Goal: Find specific page/section: Find specific page/section

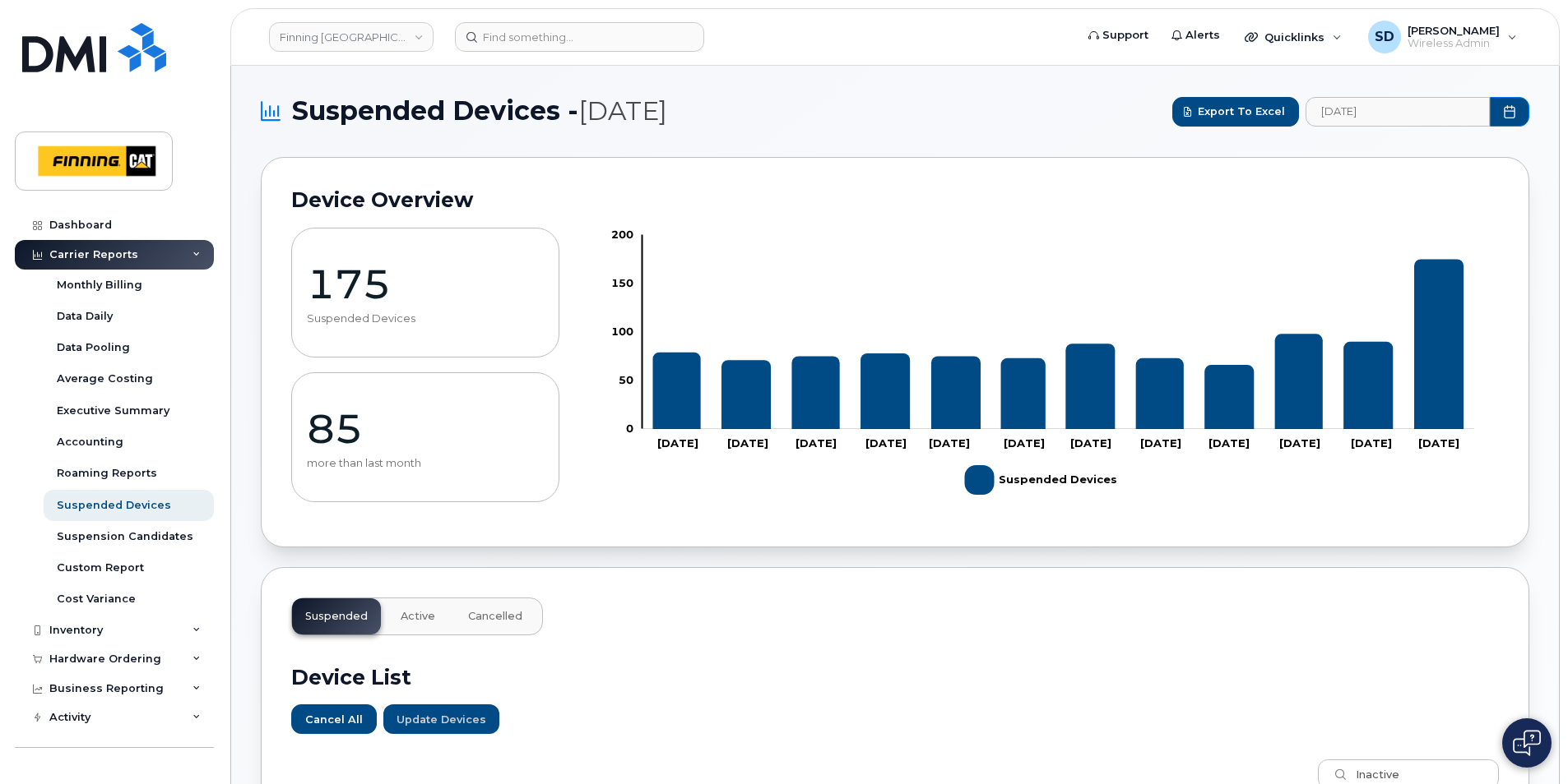
scroll to position [1136, 0]
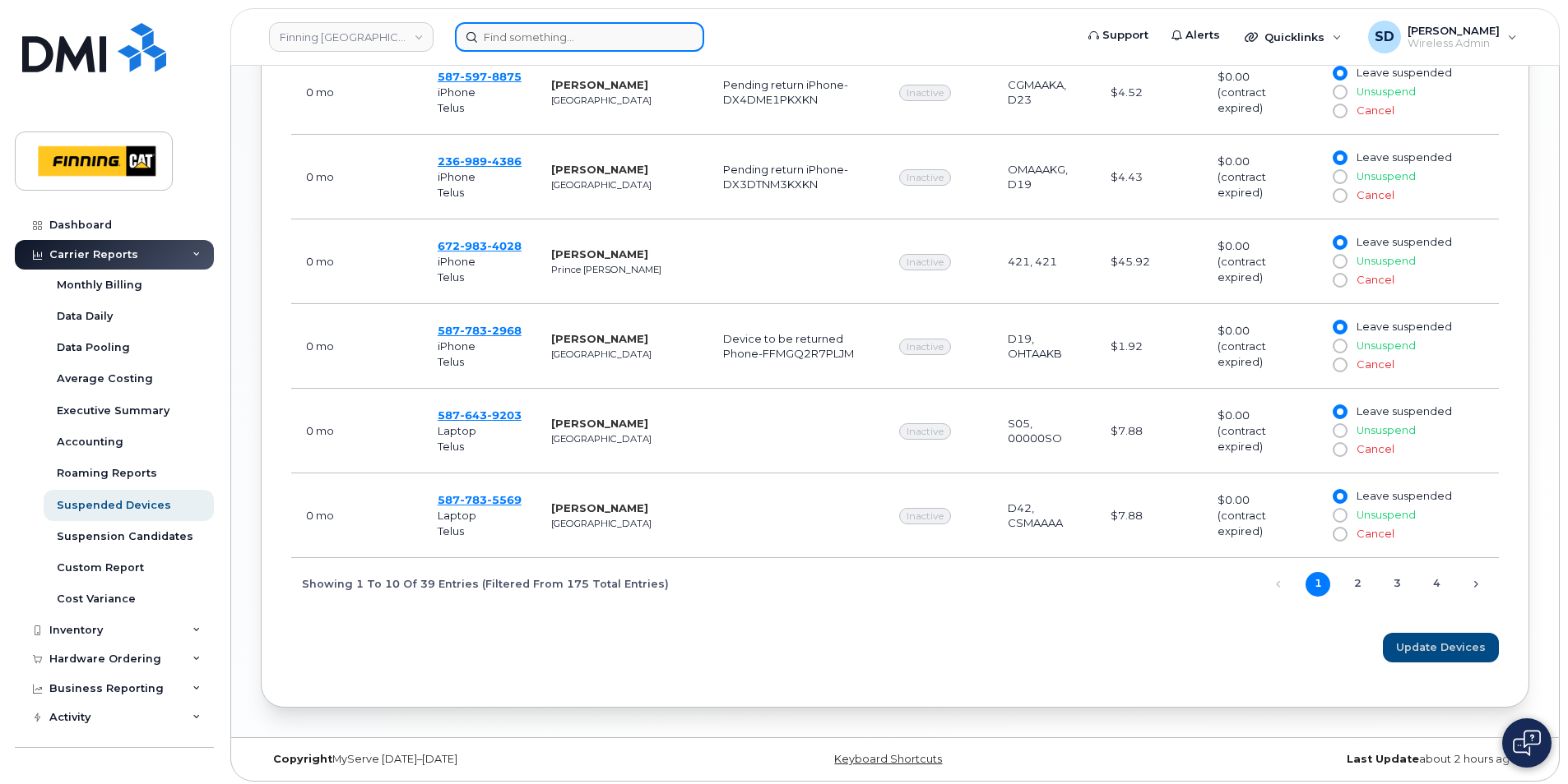
drag, startPoint x: 0, startPoint y: 0, endPoint x: 526, endPoint y: 31, distance: 526.9
click at [529, 27] on input at bounding box center [579, 37] width 250 height 30
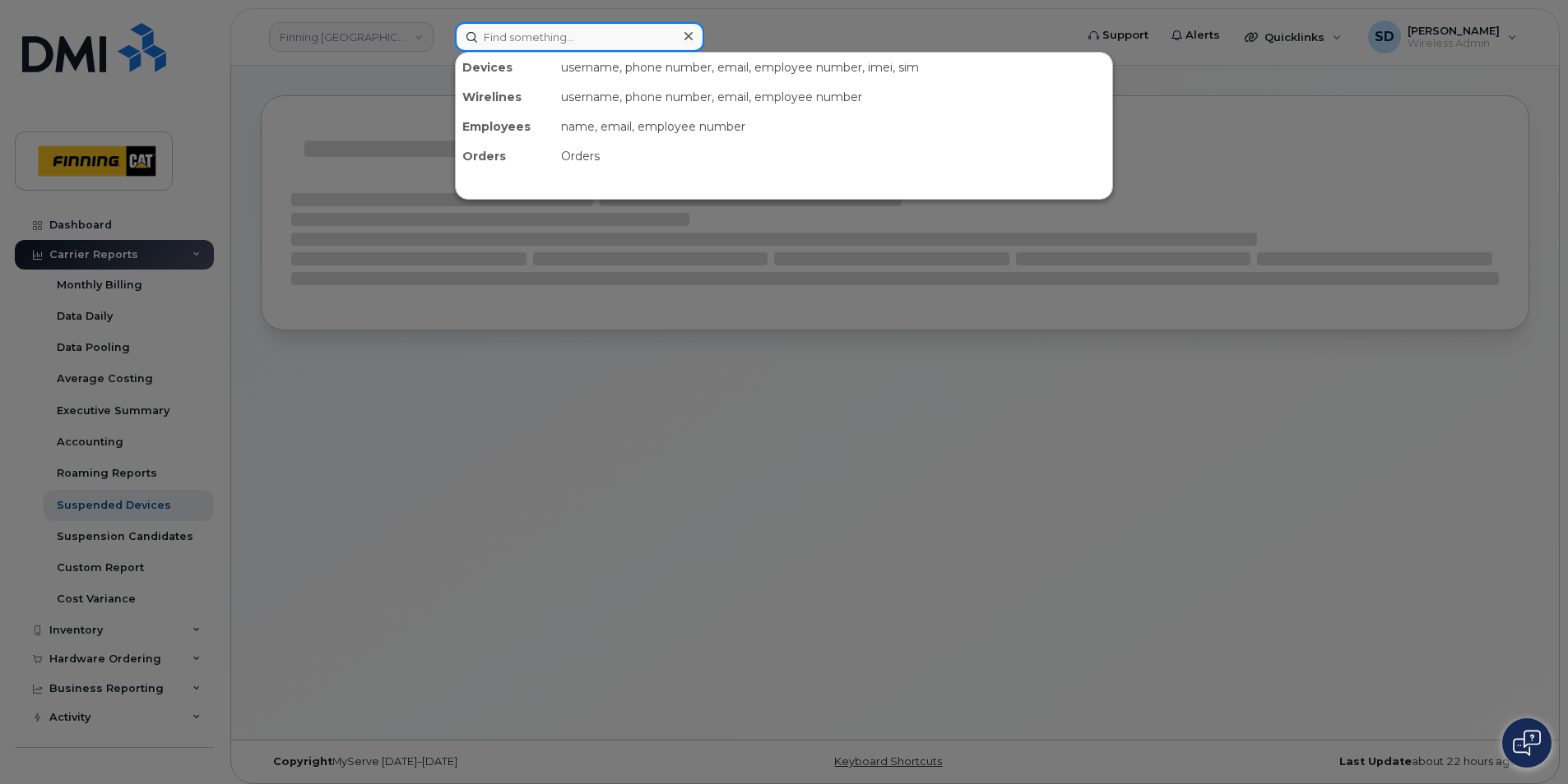
paste input "780-715-5861"
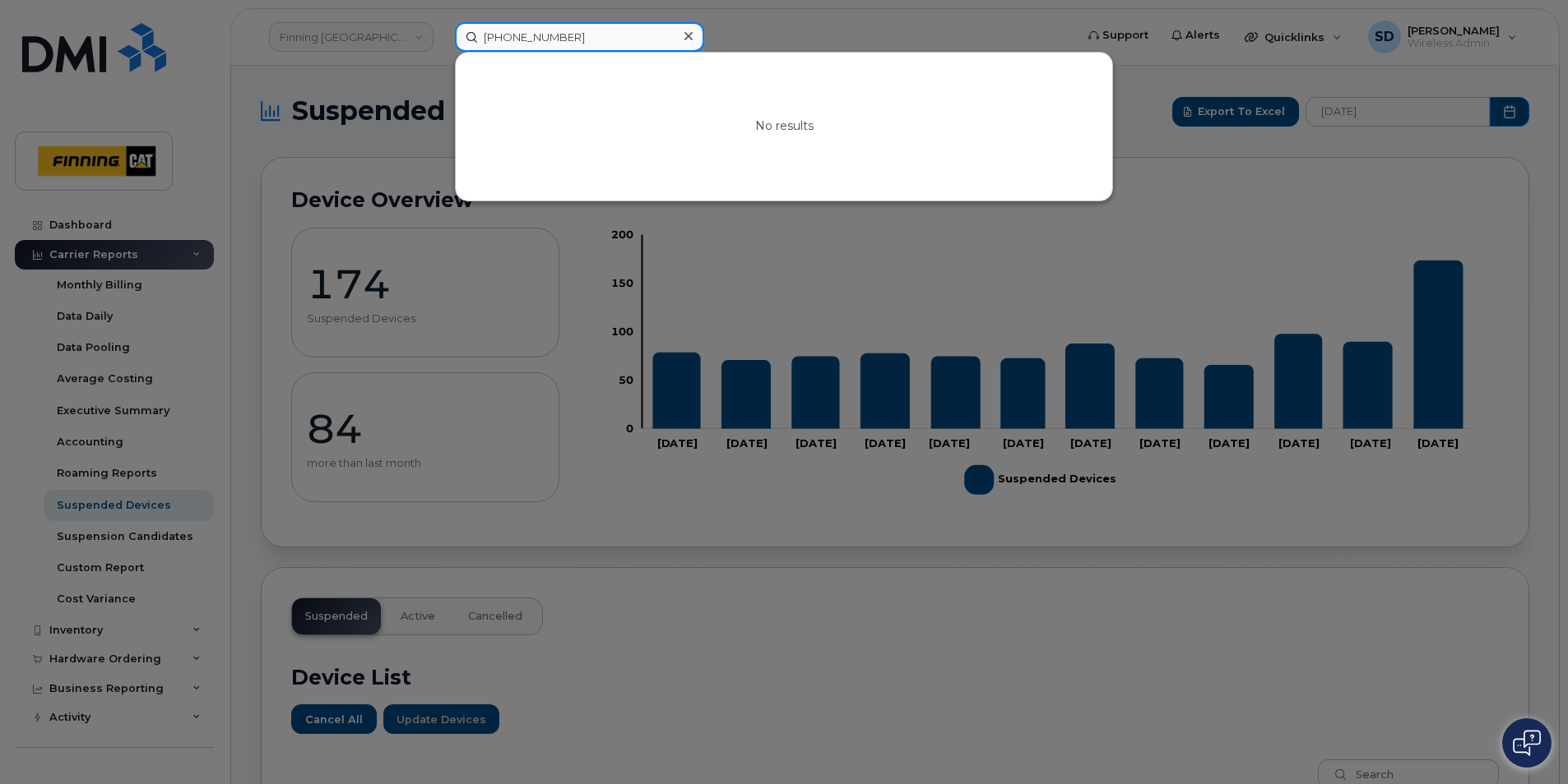
drag, startPoint x: 585, startPoint y: 40, endPoint x: 378, endPoint y: 32, distance: 207.2
click at [441, 32] on div "780-715-5861 No results" at bounding box center [758, 37] width 635 height 30
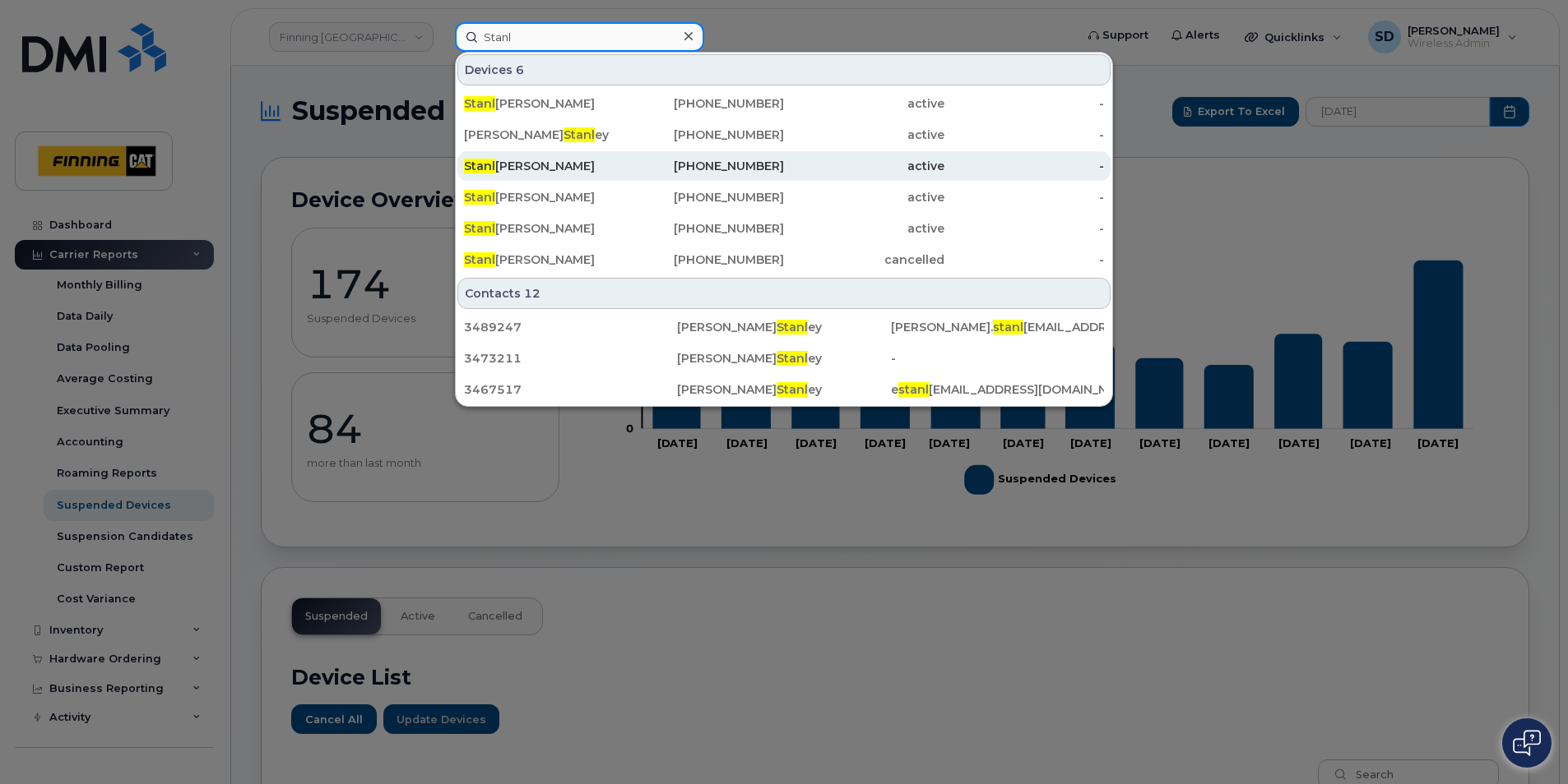
type input "Stanl"
click at [518, 170] on div "Stanl ey Hirst" at bounding box center [545, 166] width 160 height 16
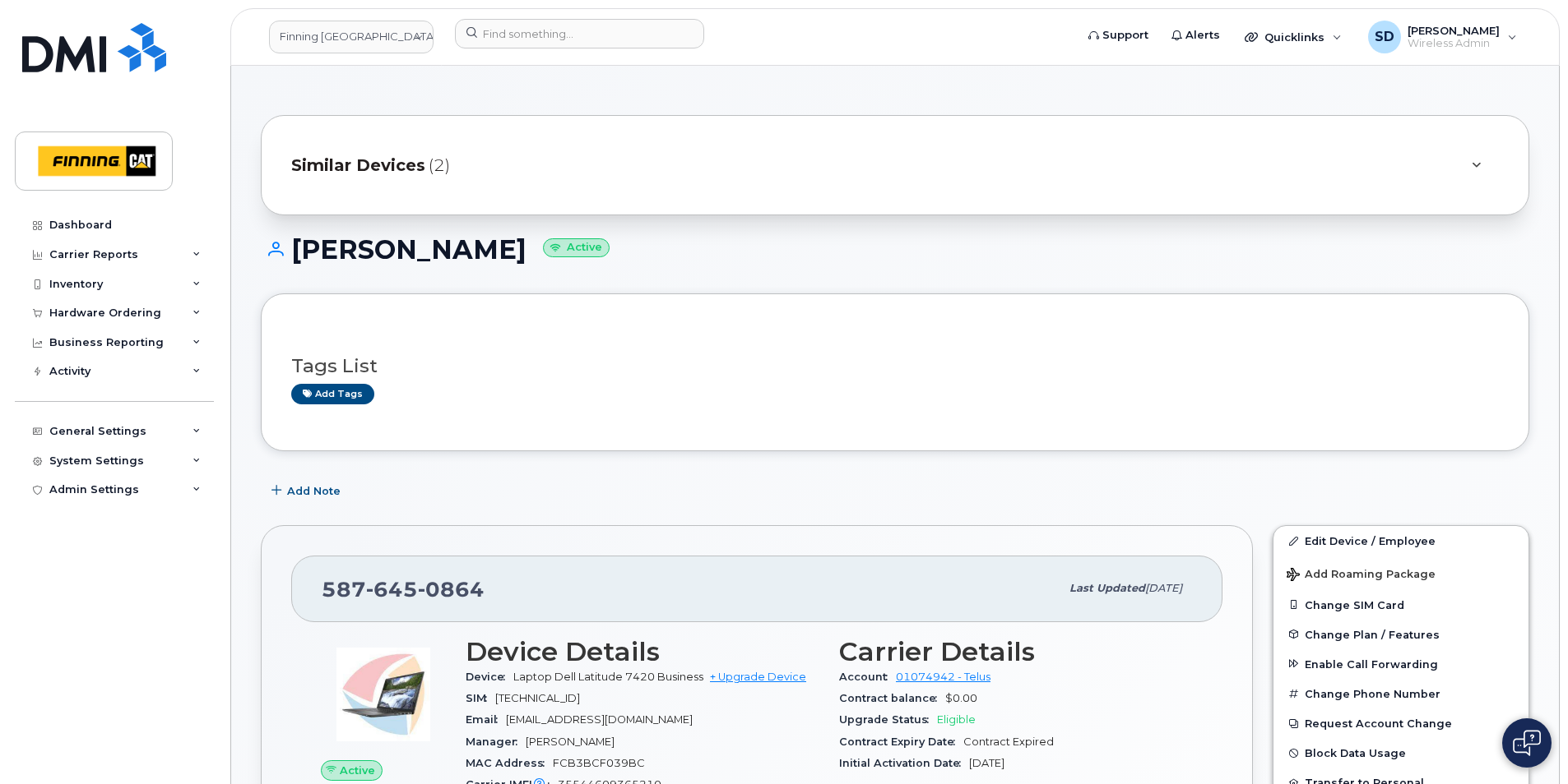
click at [435, 168] on span "(2)" at bounding box center [439, 166] width 21 height 24
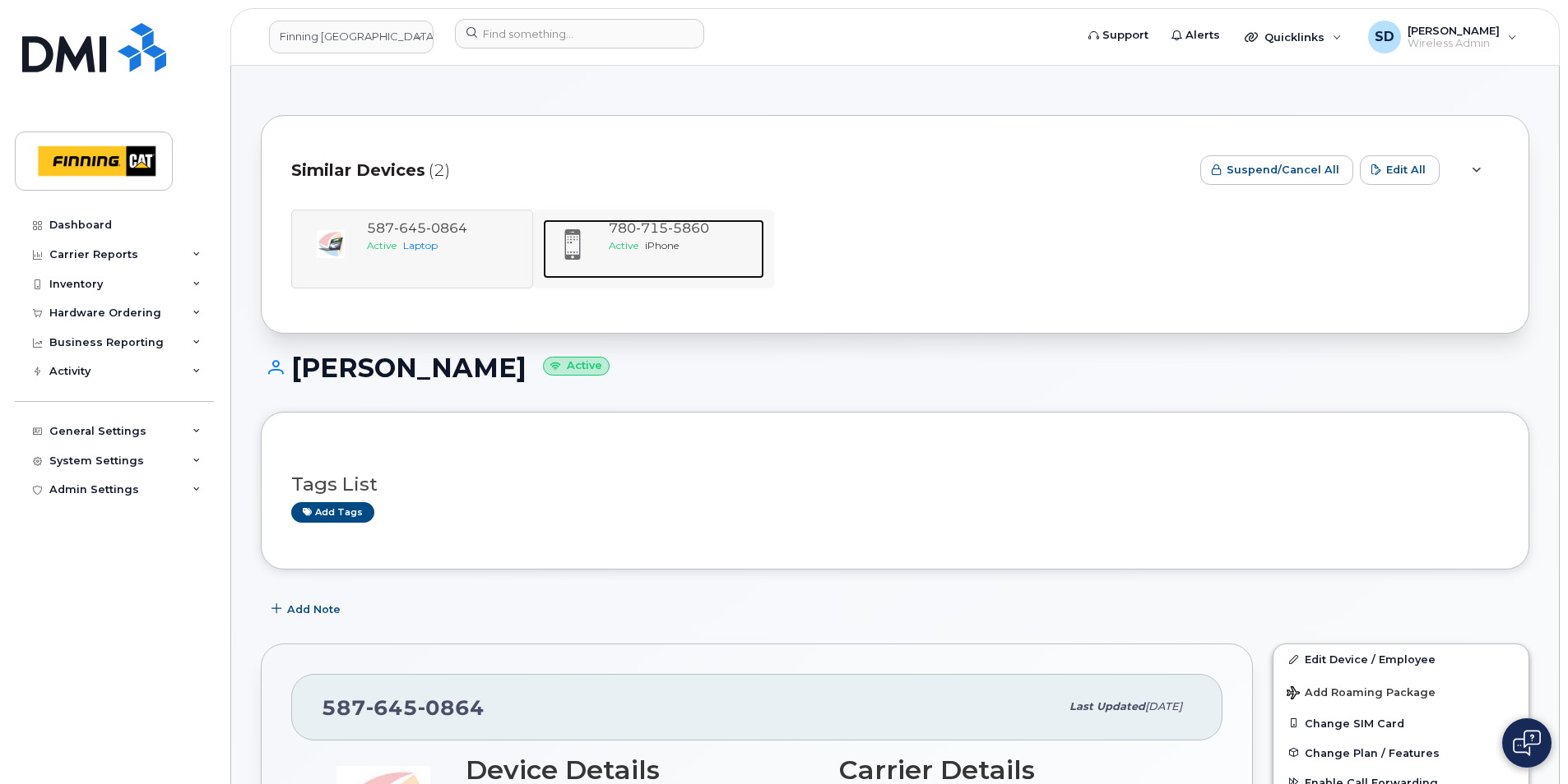
click at [668, 234] on span "715" at bounding box center [688, 228] width 41 height 15
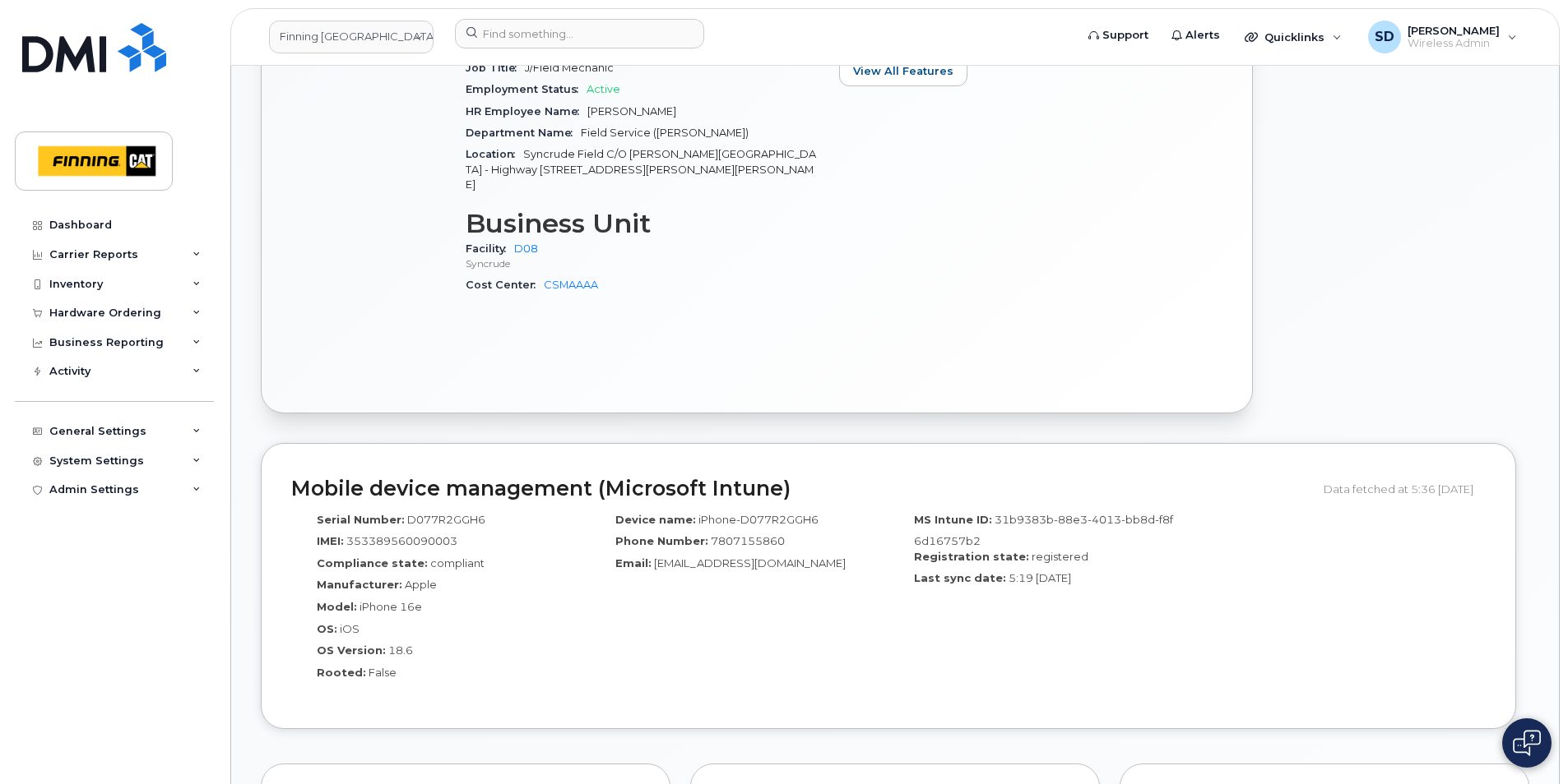
scroll to position [986, 0]
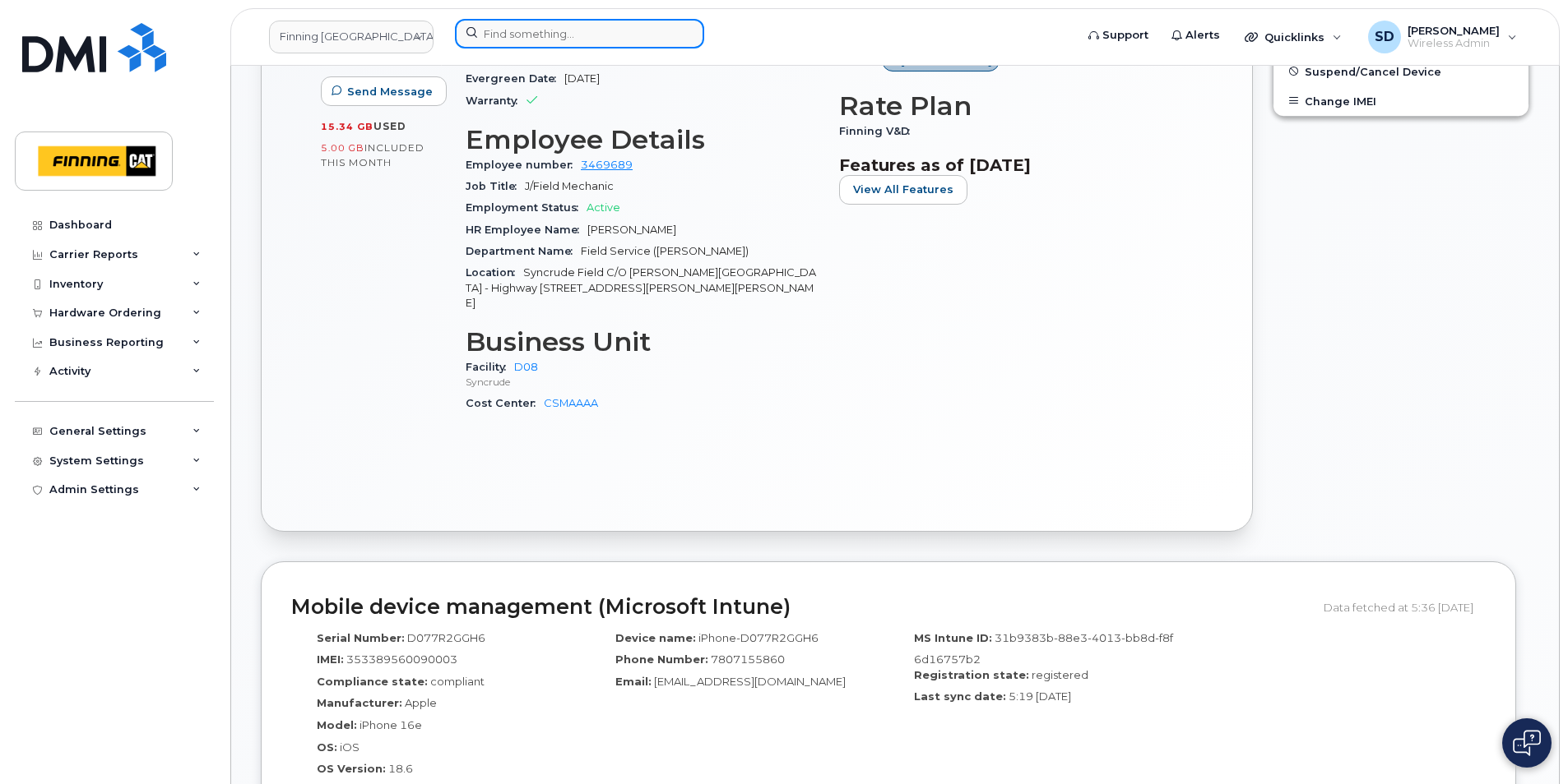
click at [498, 28] on input at bounding box center [579, 34] width 250 height 30
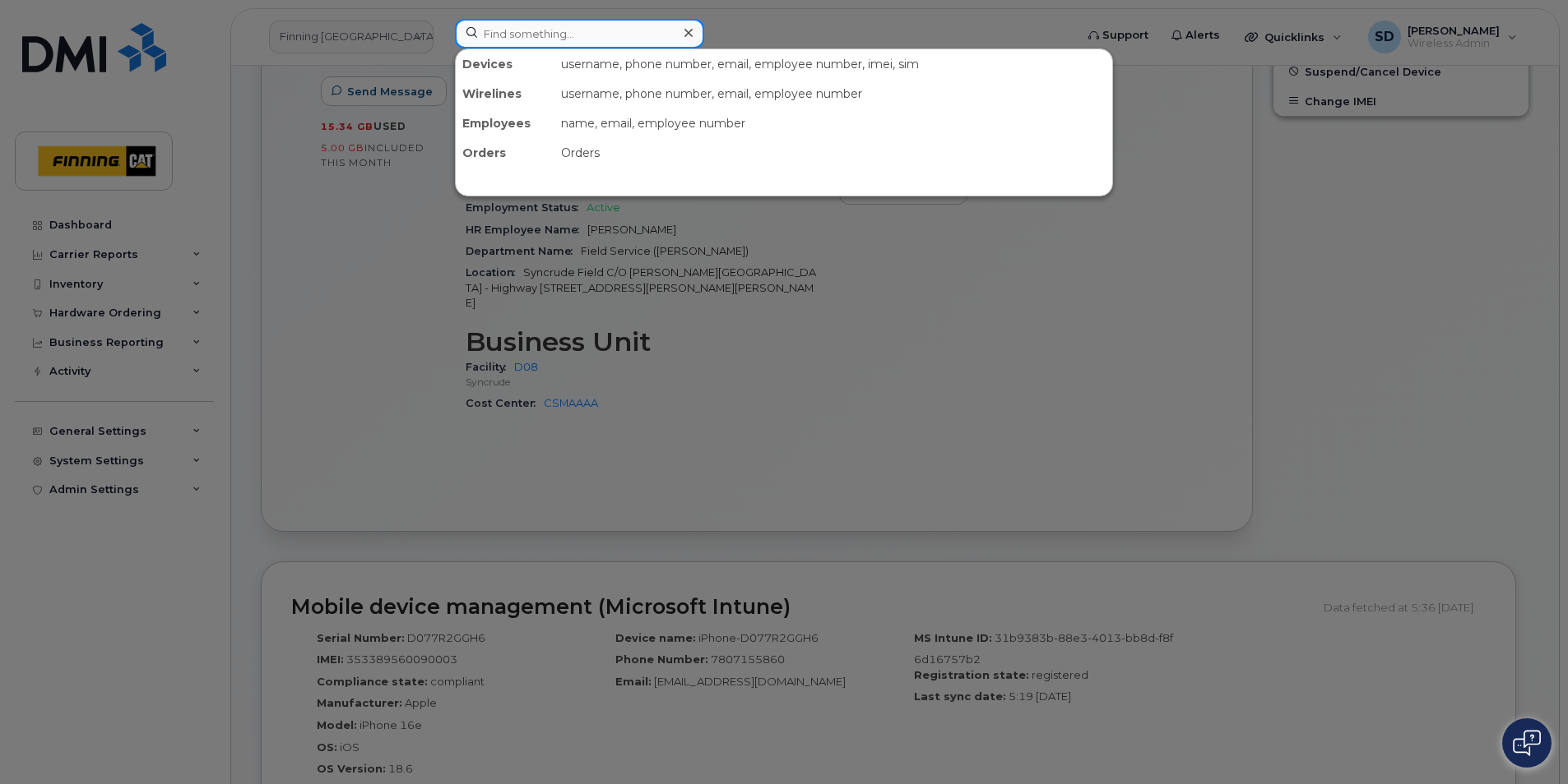
paste input "Braydie Teszeri"
type input "Braydie Teszeri"
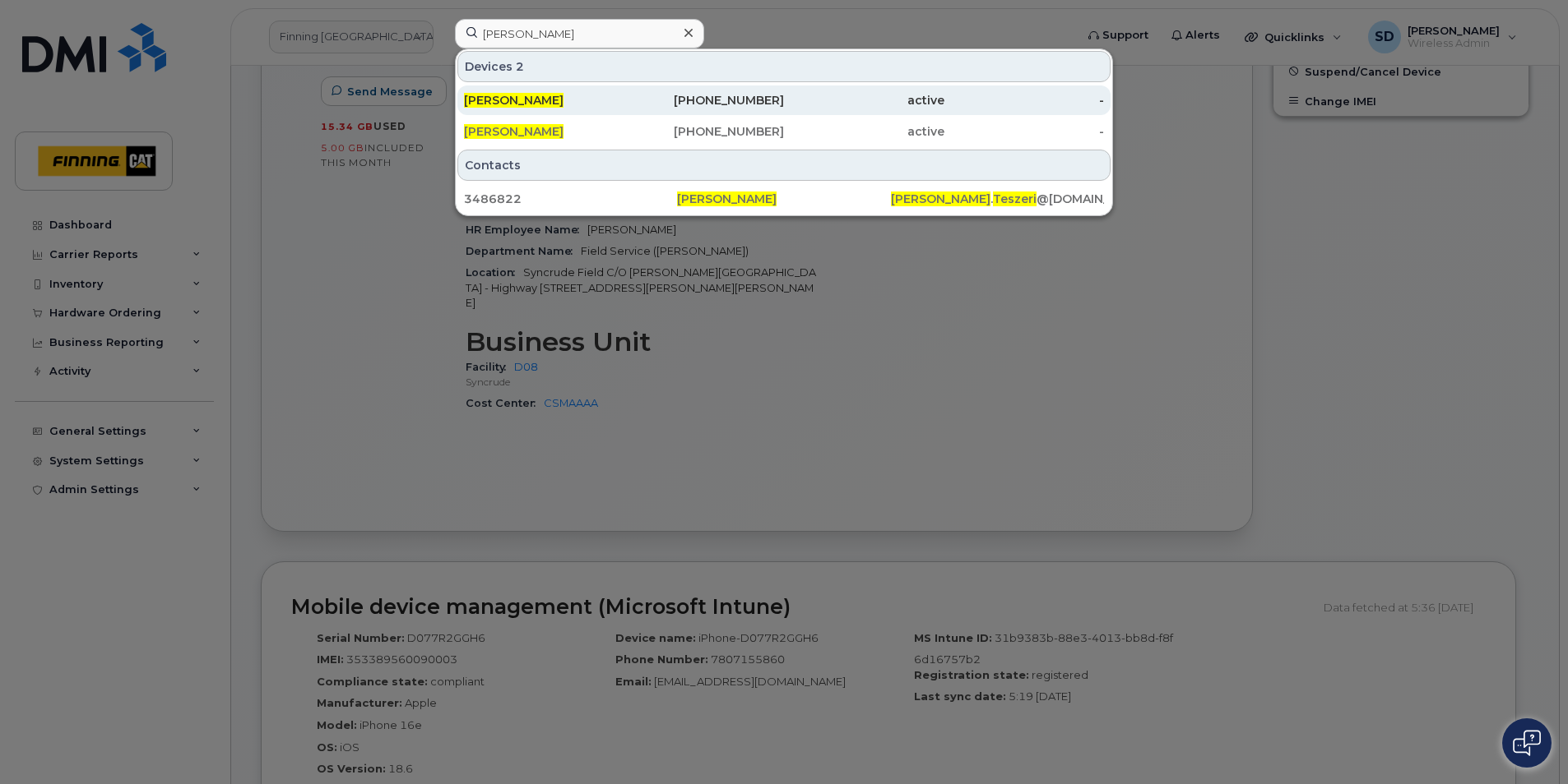
click at [522, 98] on span "Braydie Teszeri" at bounding box center [514, 99] width 99 height 14
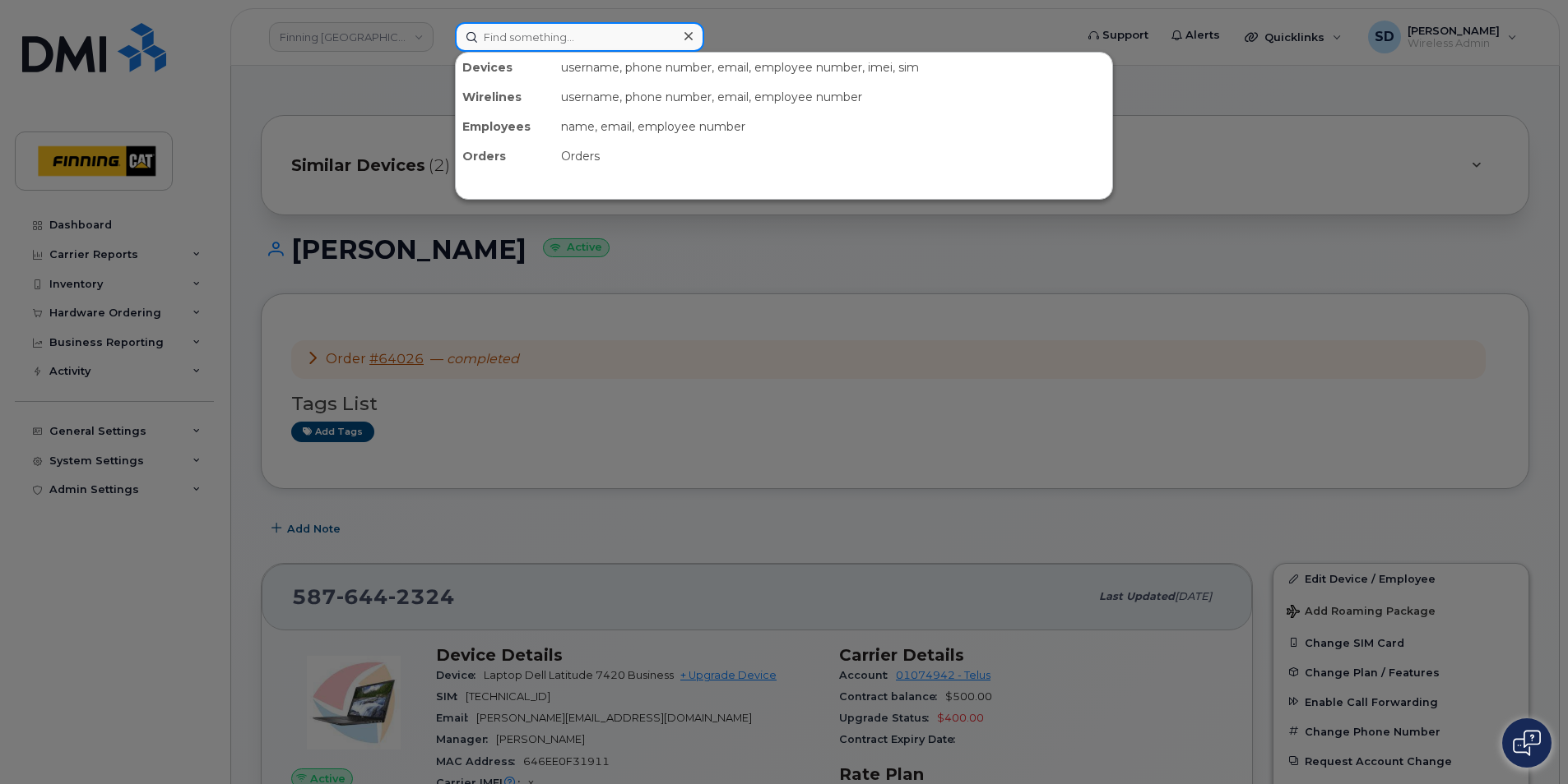
click at [571, 39] on input at bounding box center [579, 37] width 250 height 30
paste input "604-690-5245"
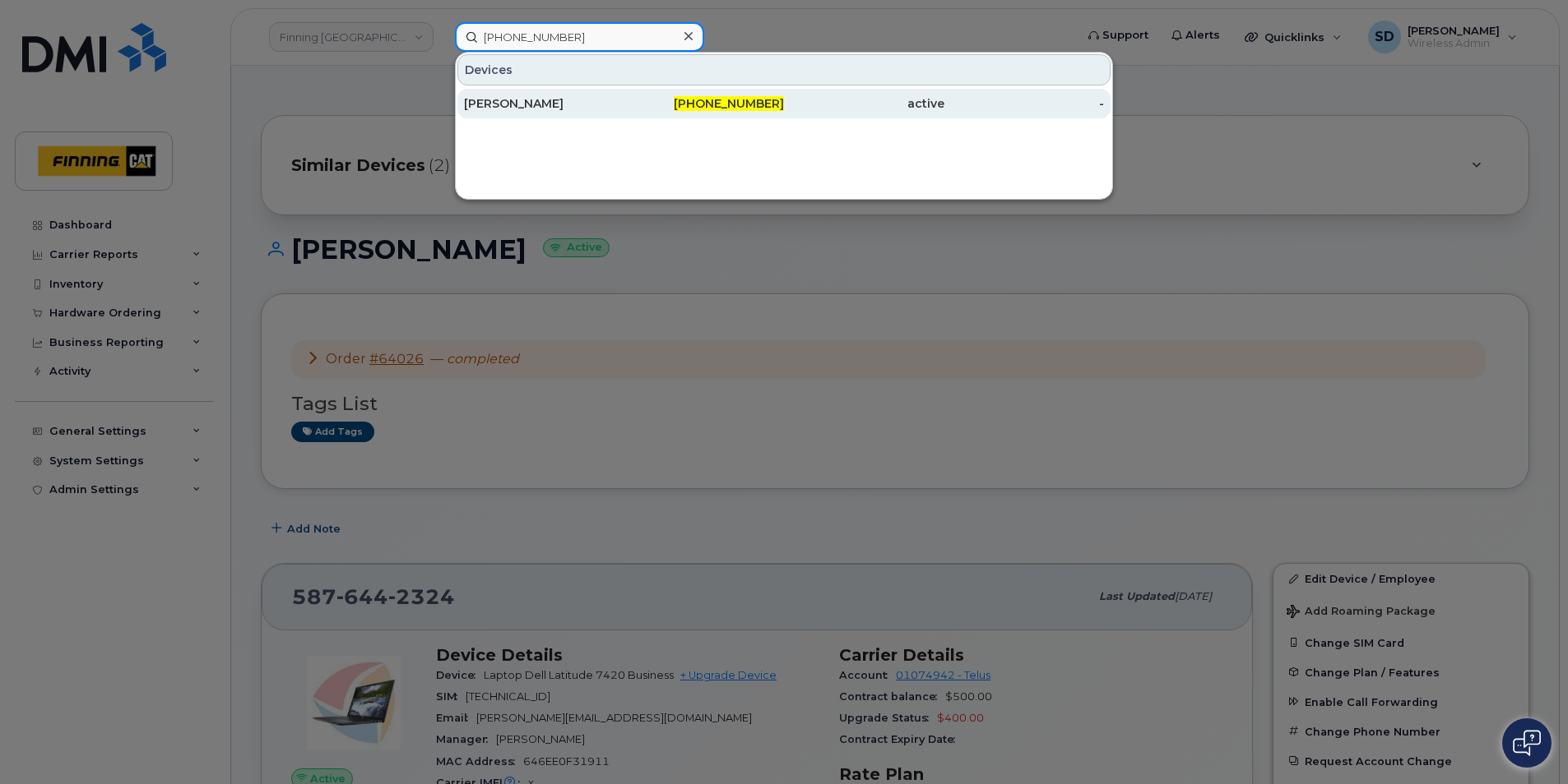
type input "604-690-5245"
click at [536, 96] on div "[PERSON_NAME]" at bounding box center [545, 103] width 160 height 16
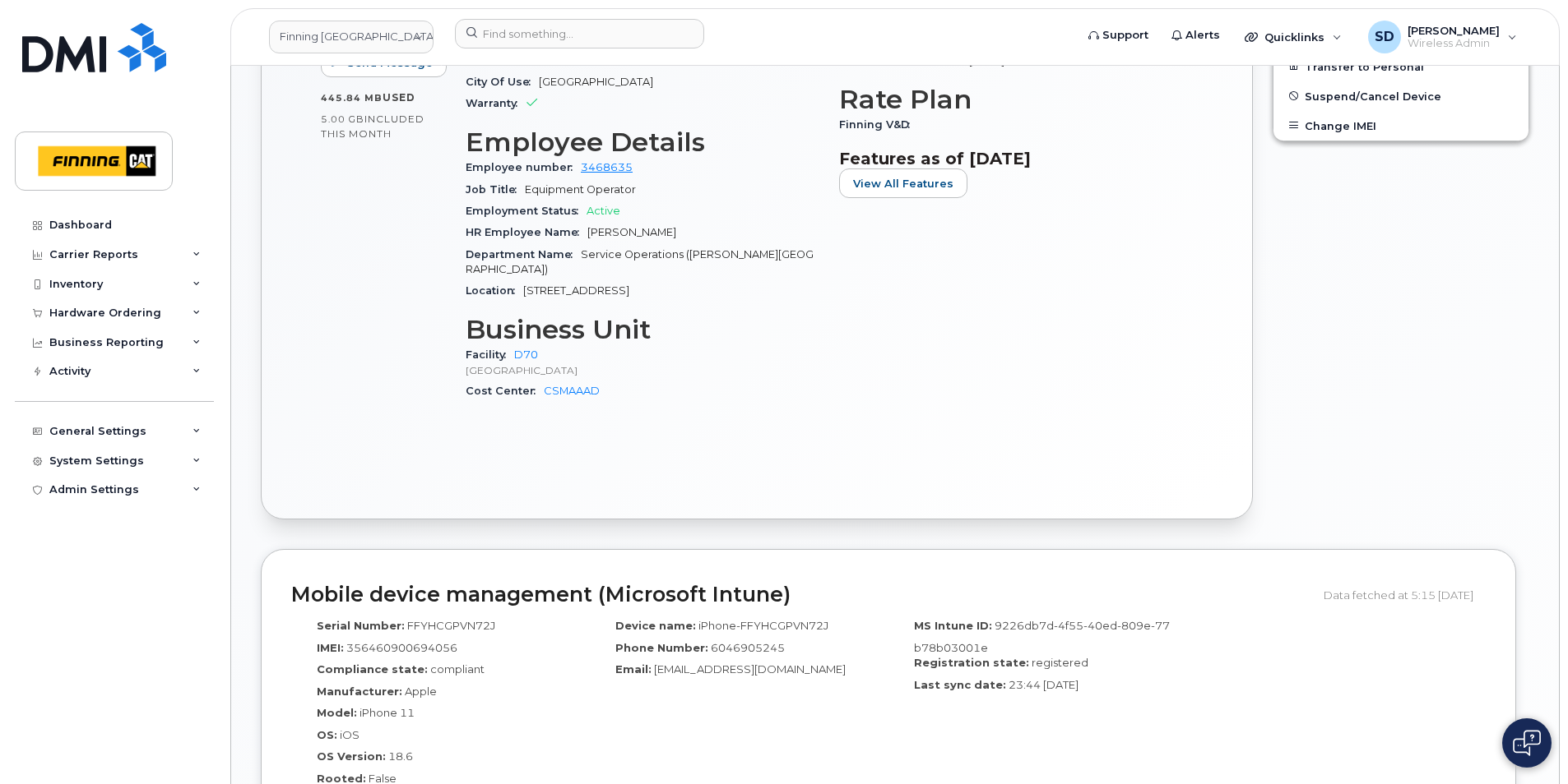
scroll to position [823, 0]
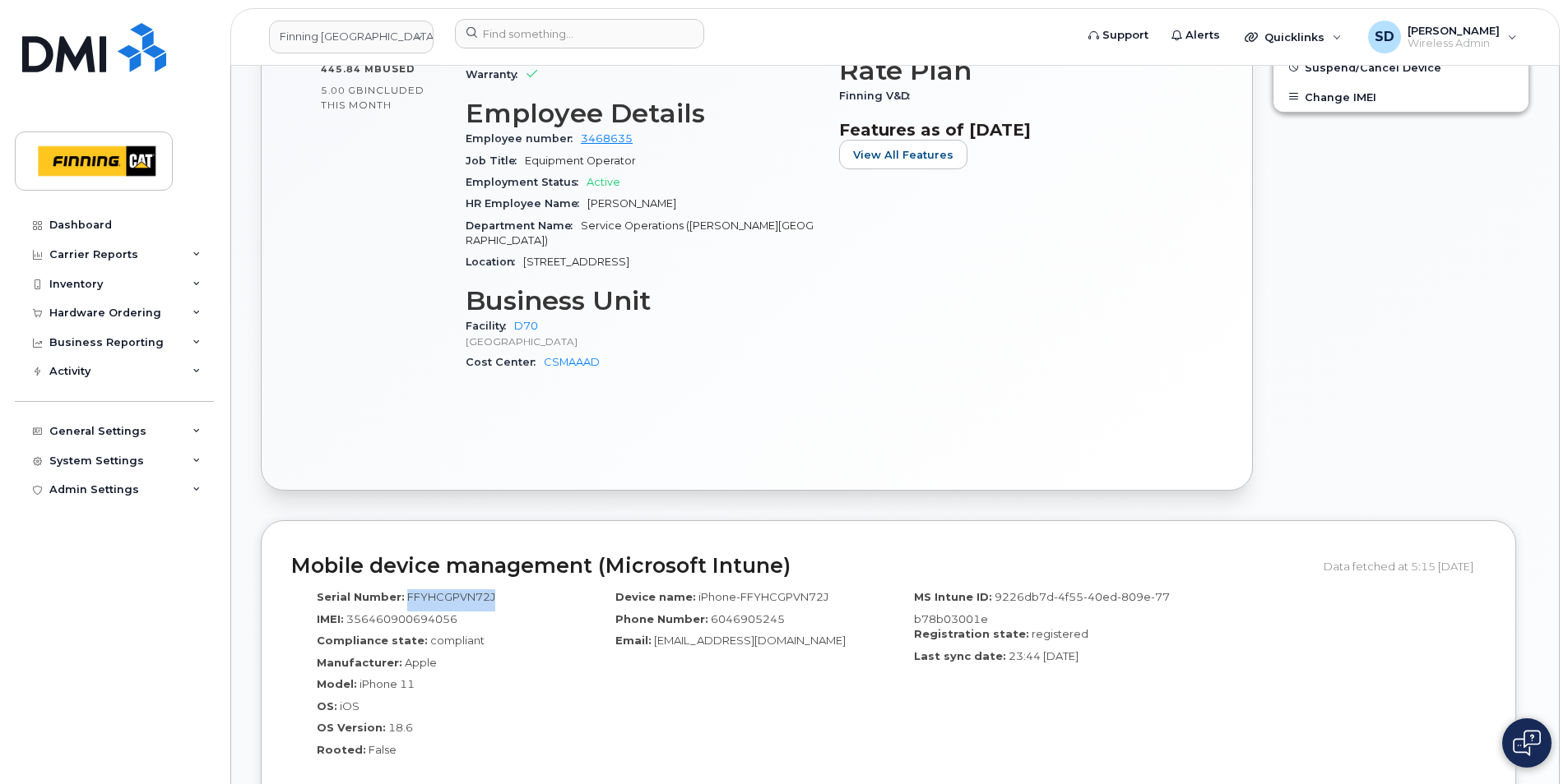
drag, startPoint x: 509, startPoint y: 579, endPoint x: 405, endPoint y: 579, distance: 104.0
click at [405, 589] on div "Serial Number: FFYHCGPVN72J" at bounding box center [440, 600] width 274 height 22
drag, startPoint x: 405, startPoint y: 579, endPoint x: 412, endPoint y: 573, distance: 9.2
copy span "FFYHCGPVN72J"
click at [504, 41] on input at bounding box center [579, 34] width 250 height 30
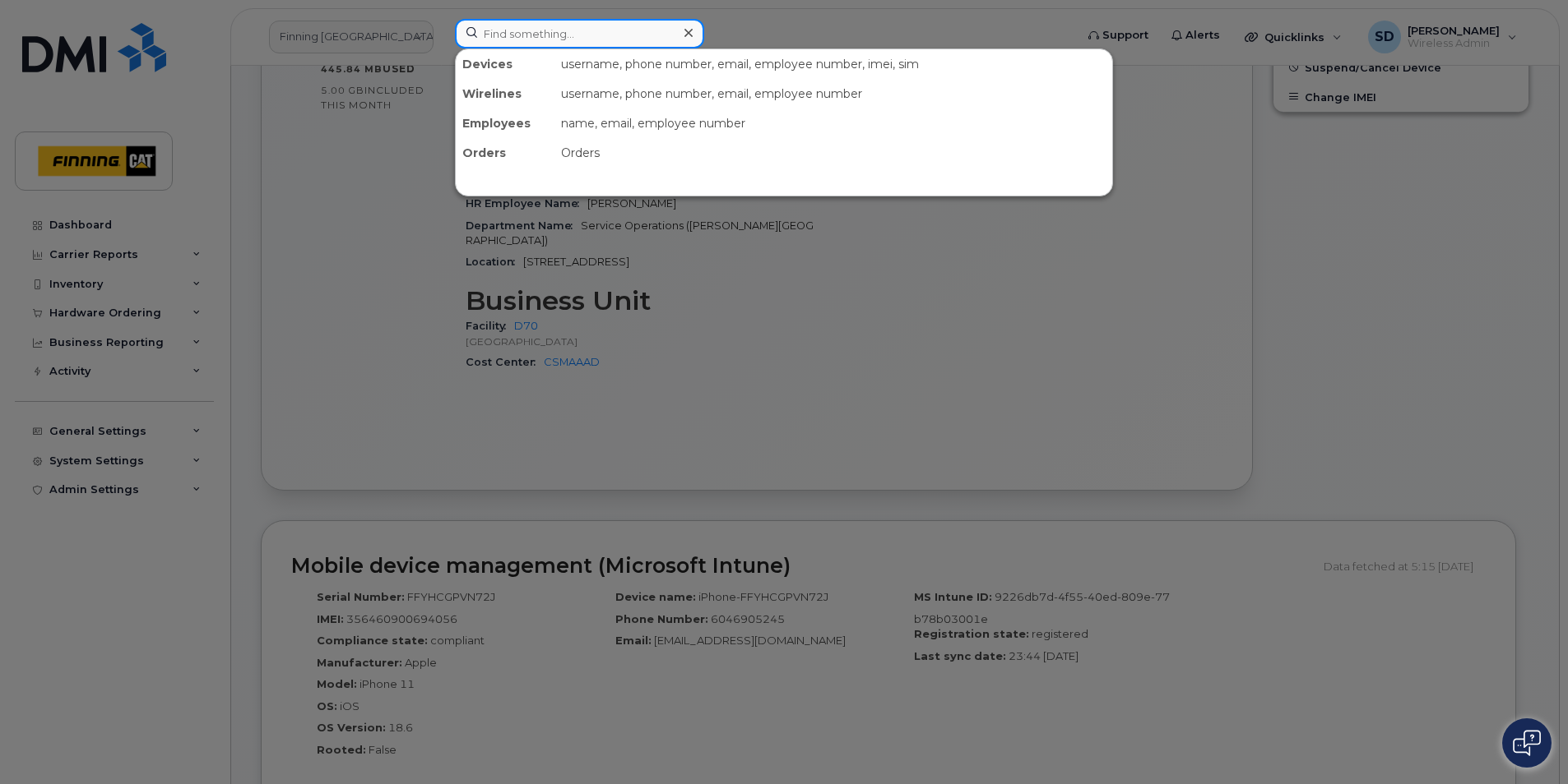
paste input "5876466823"
type input "5876466823"
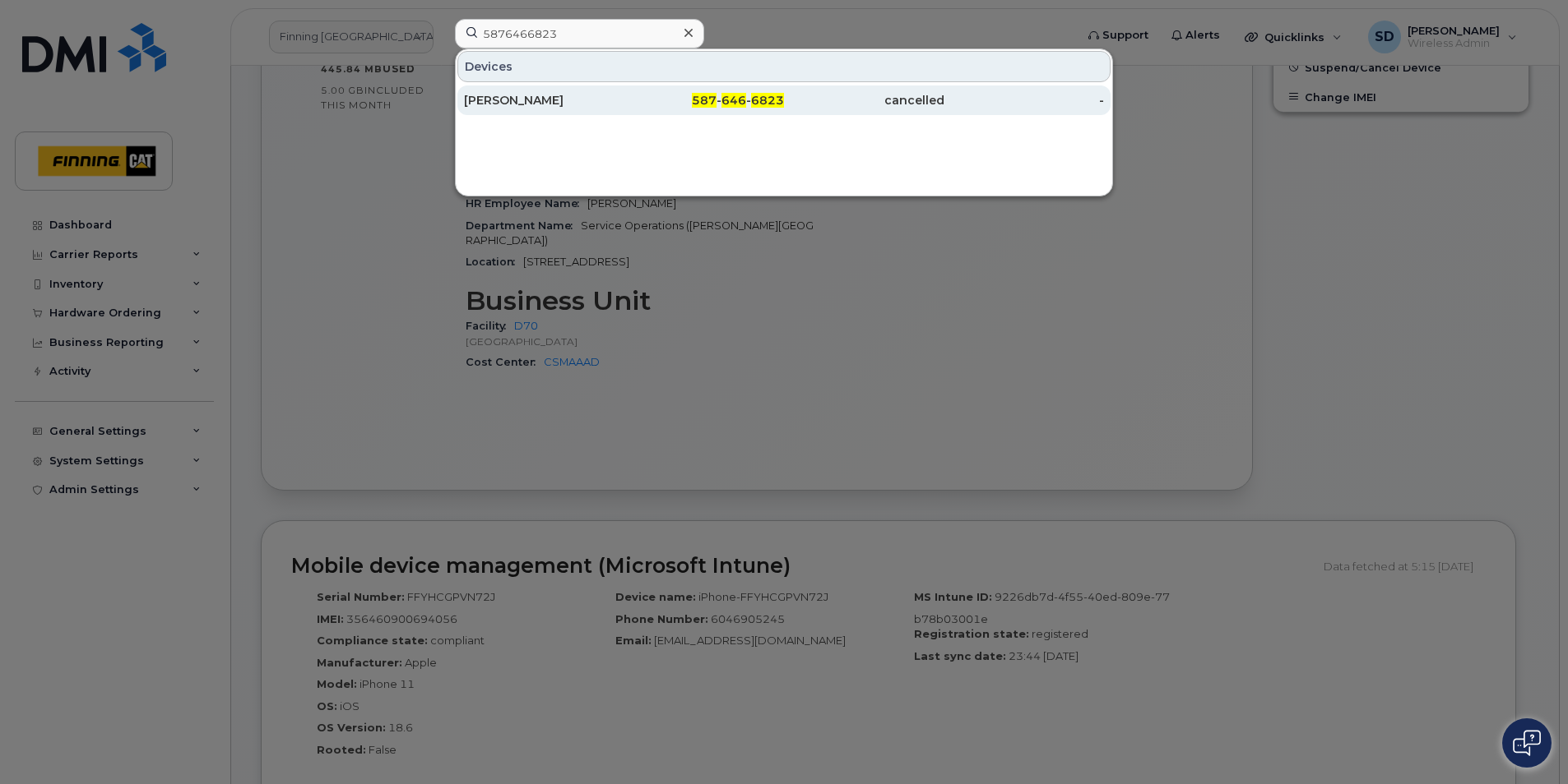
click at [497, 98] on div "[PERSON_NAME]" at bounding box center [545, 100] width 160 height 16
